Goal: Transaction & Acquisition: Purchase product/service

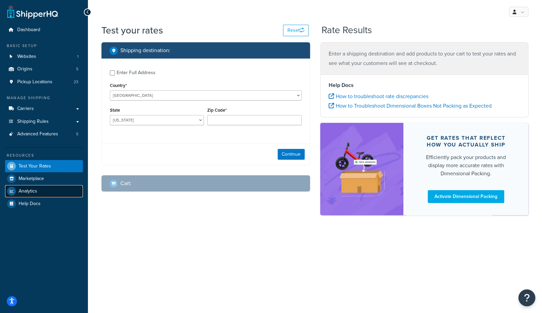
click at [35, 190] on span "Analytics" at bounding box center [28, 191] width 19 height 6
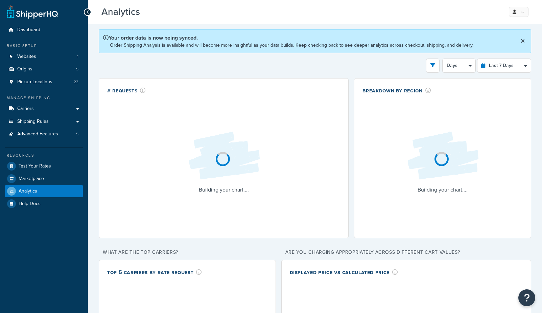
select select "last_7_days"
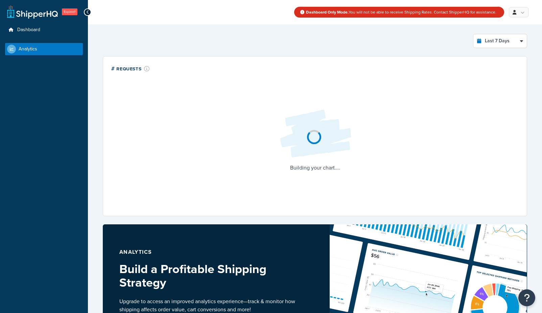
select select "last_7_days"
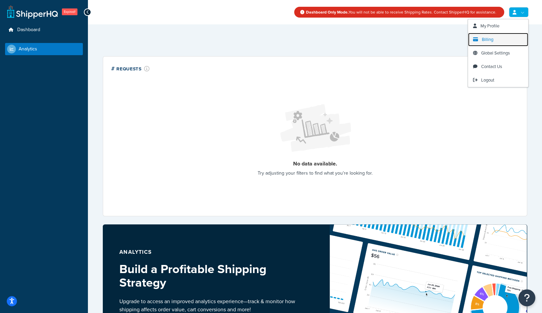
click at [480, 40] on link "Billing" at bounding box center [498, 40] width 60 height 14
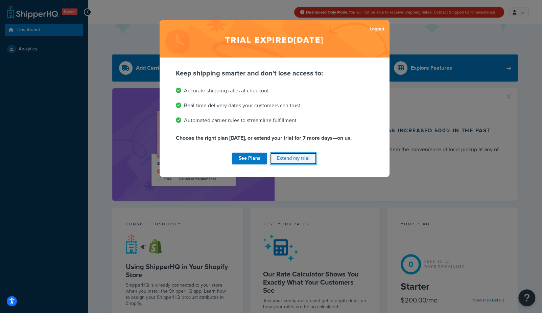
click at [304, 162] on button "Extend my trial" at bounding box center [293, 158] width 47 height 13
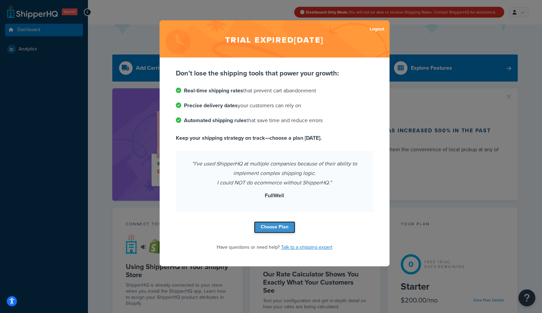
click at [271, 224] on link "Choose Plan" at bounding box center [274, 227] width 41 height 12
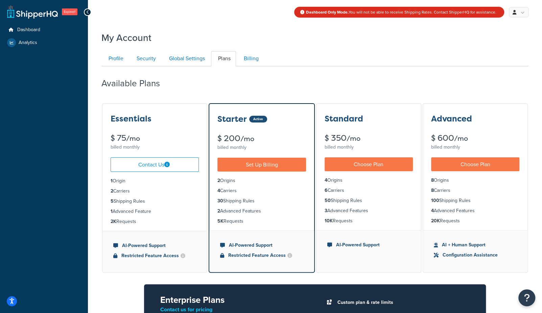
click at [244, 23] on div "Dashboard Only Mode. You will not be able to receive Shipping Rates. Contact Sh…" at bounding box center [315, 12] width 454 height 24
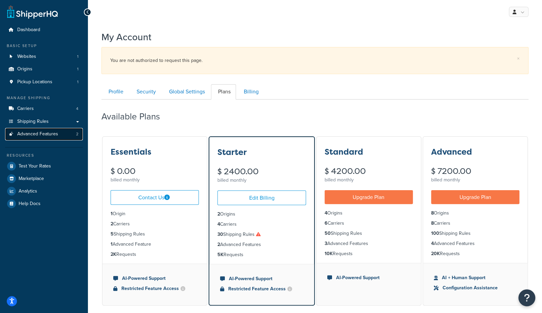
click at [64, 134] on link "Advanced Features 2" at bounding box center [44, 134] width 78 height 13
click at [42, 138] on link "Advanced Features 2" at bounding box center [44, 134] width 78 height 13
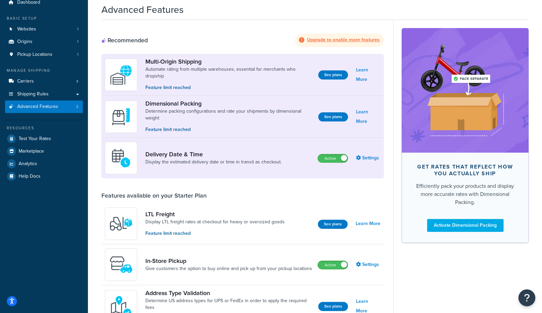
scroll to position [37, 0]
